Goal: Task Accomplishment & Management: Complete application form

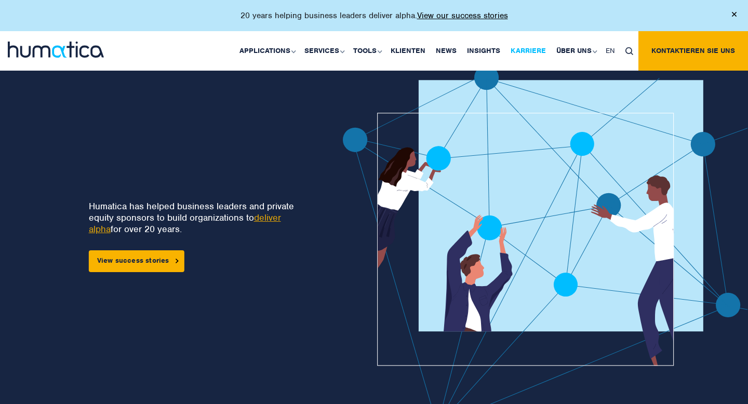
click at [528, 49] on link "Karriere" at bounding box center [528, 50] width 46 height 39
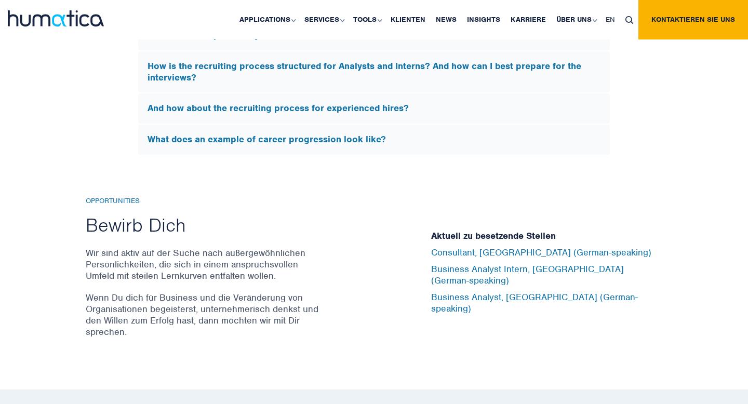
scroll to position [3350, 0]
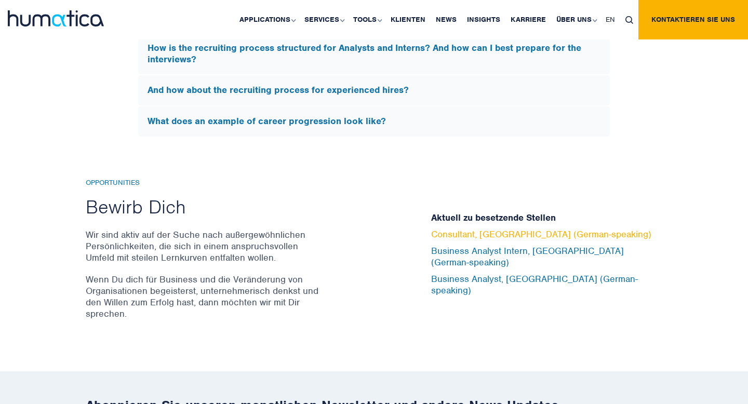
click at [450, 240] on link "Consultant, [GEOGRAPHIC_DATA] (German-speaking)" at bounding box center [541, 234] width 220 height 11
